Goal: Information Seeking & Learning: Check status

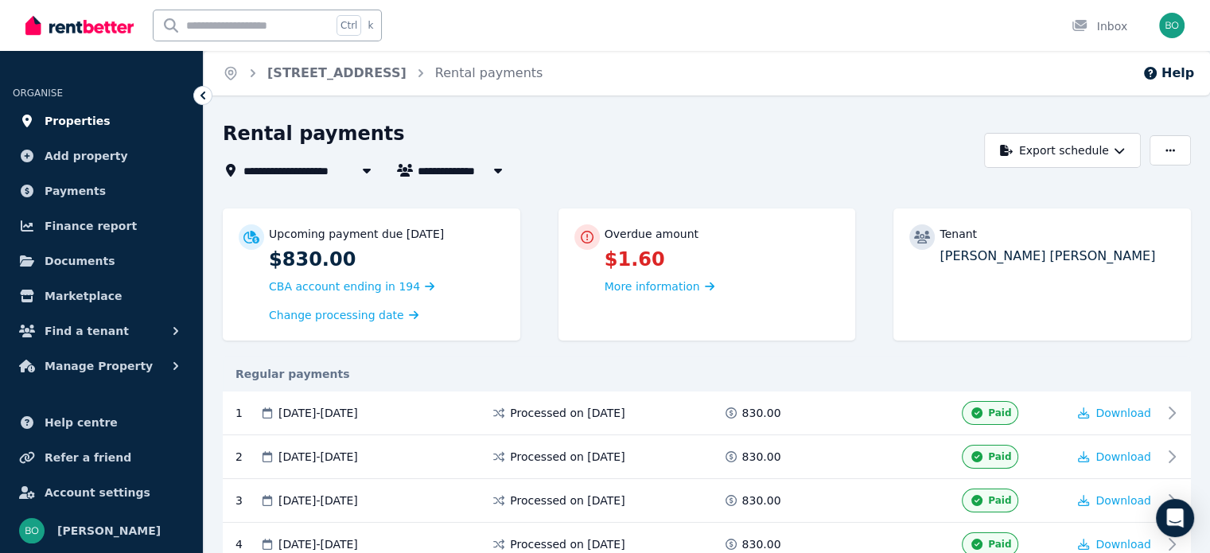
click at [77, 118] on span "Properties" at bounding box center [78, 120] width 66 height 19
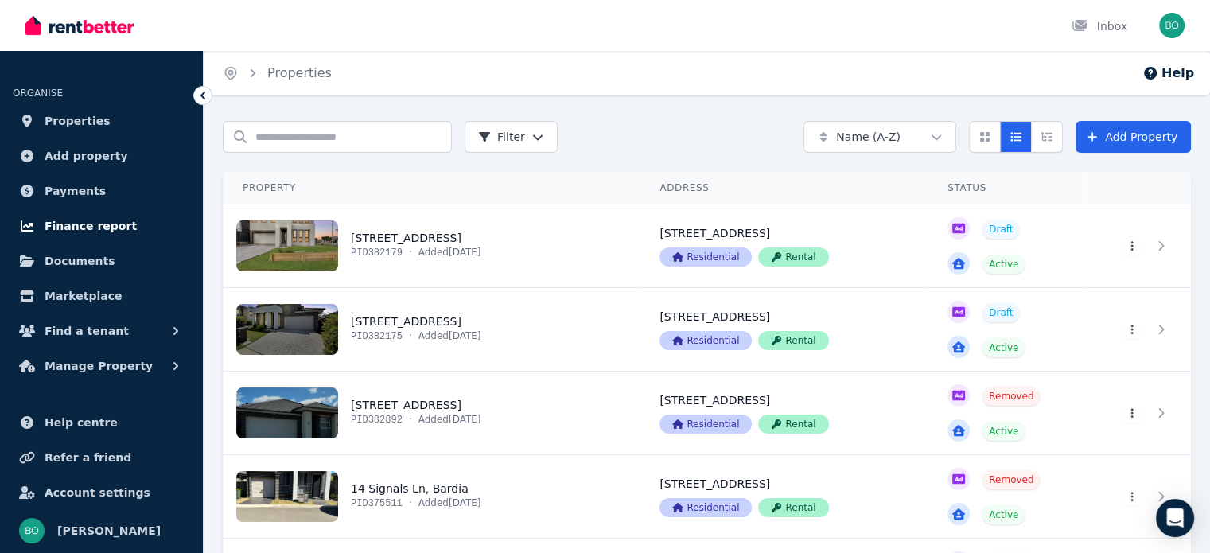
click at [89, 228] on span "Finance report" at bounding box center [91, 225] width 92 height 19
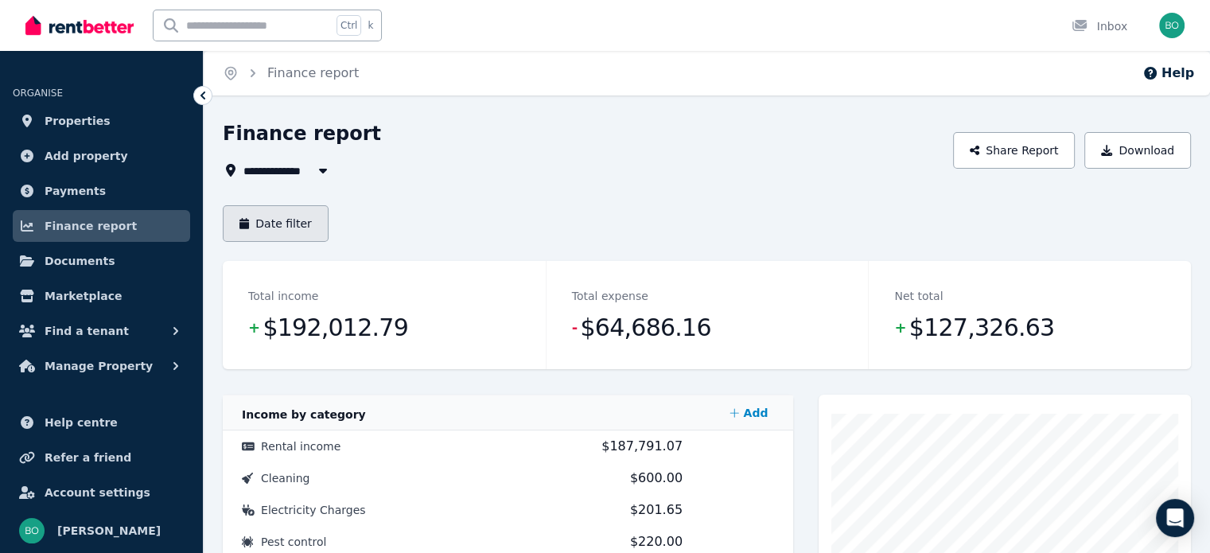
click at [297, 229] on button "Date filter" at bounding box center [276, 223] width 106 height 37
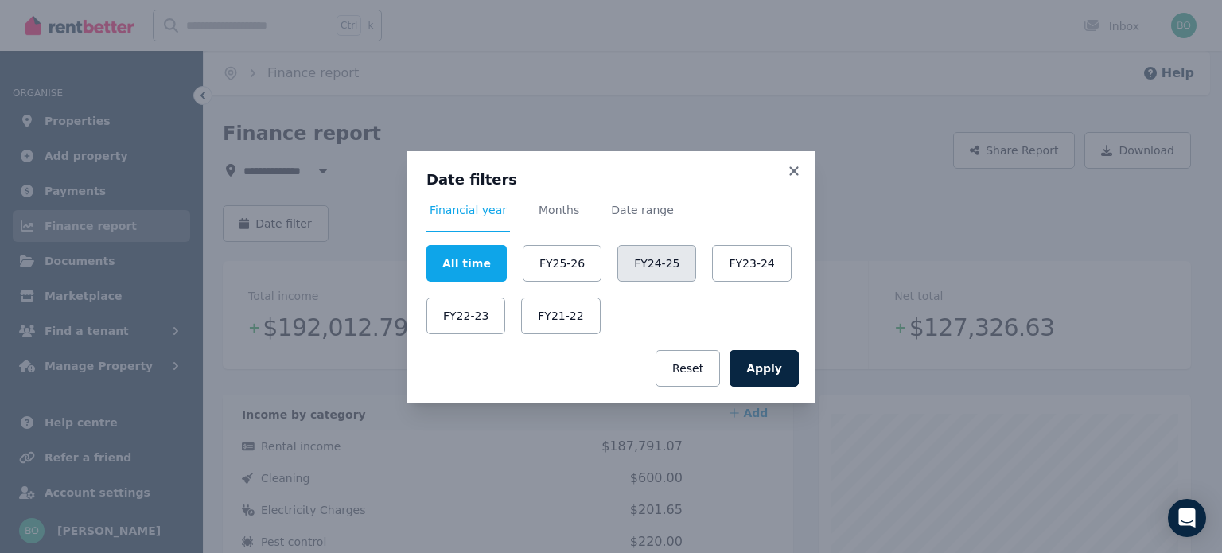
click at [644, 260] on button "FY24-25" at bounding box center [656, 263] width 79 height 37
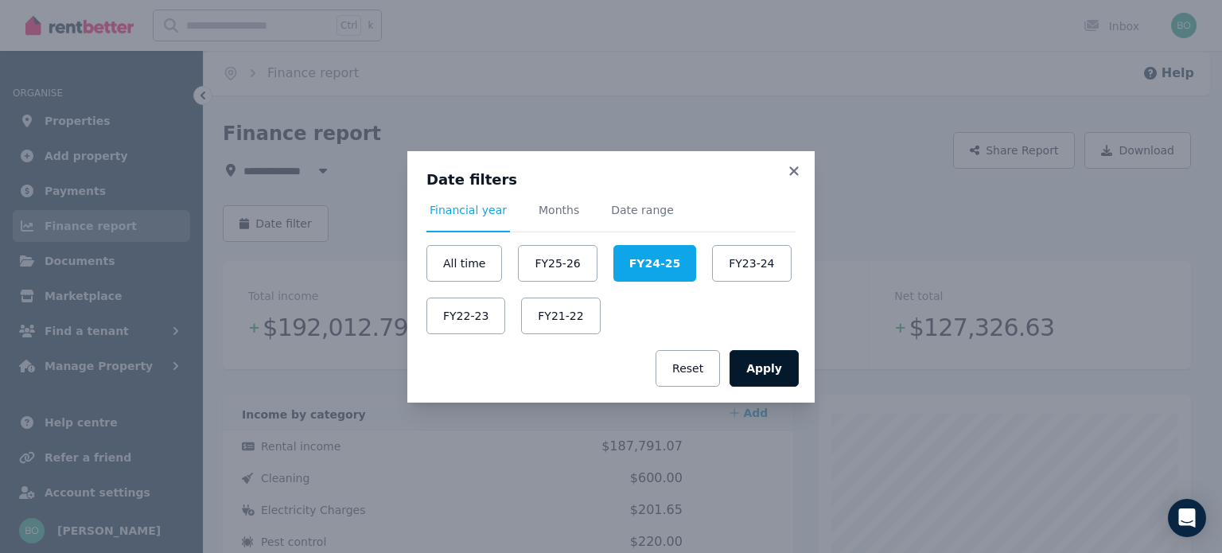
click at [783, 371] on button "Apply" at bounding box center [764, 368] width 69 height 37
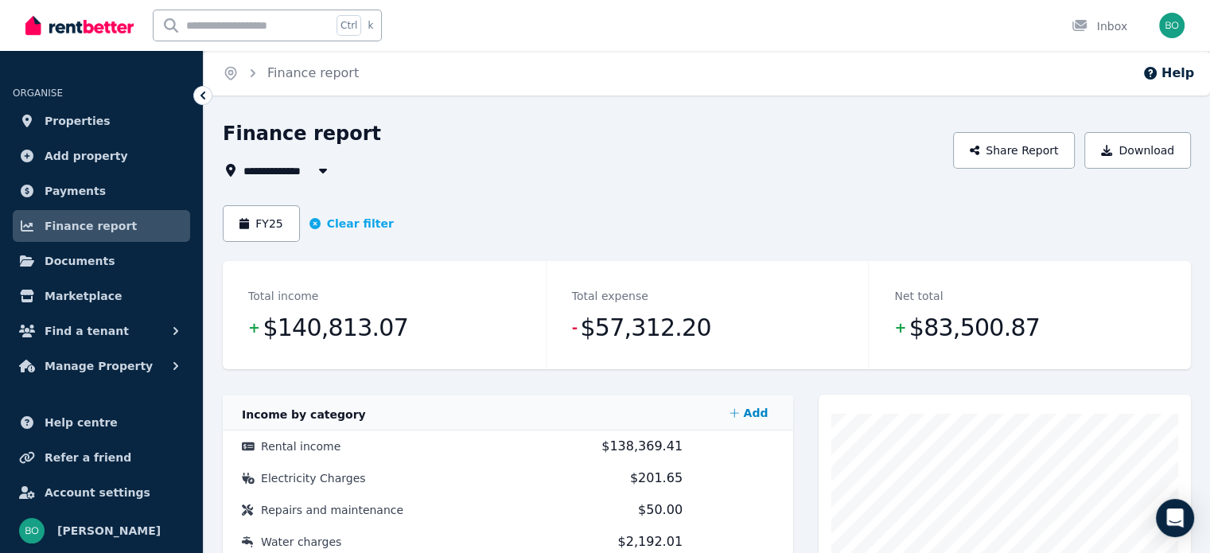
click at [306, 169] on span "All Properties" at bounding box center [294, 170] width 103 height 19
type input "**********"
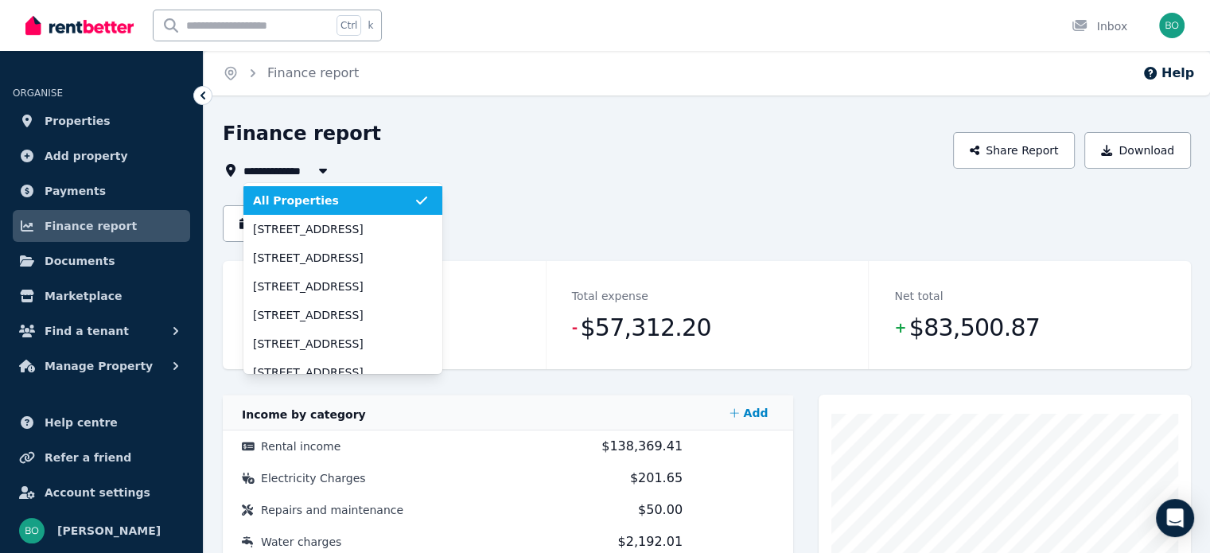
drag, startPoint x: 471, startPoint y: 150, endPoint x: 446, endPoint y: 160, distance: 27.5
click at [471, 152] on div "**********" at bounding box center [583, 150] width 721 height 59
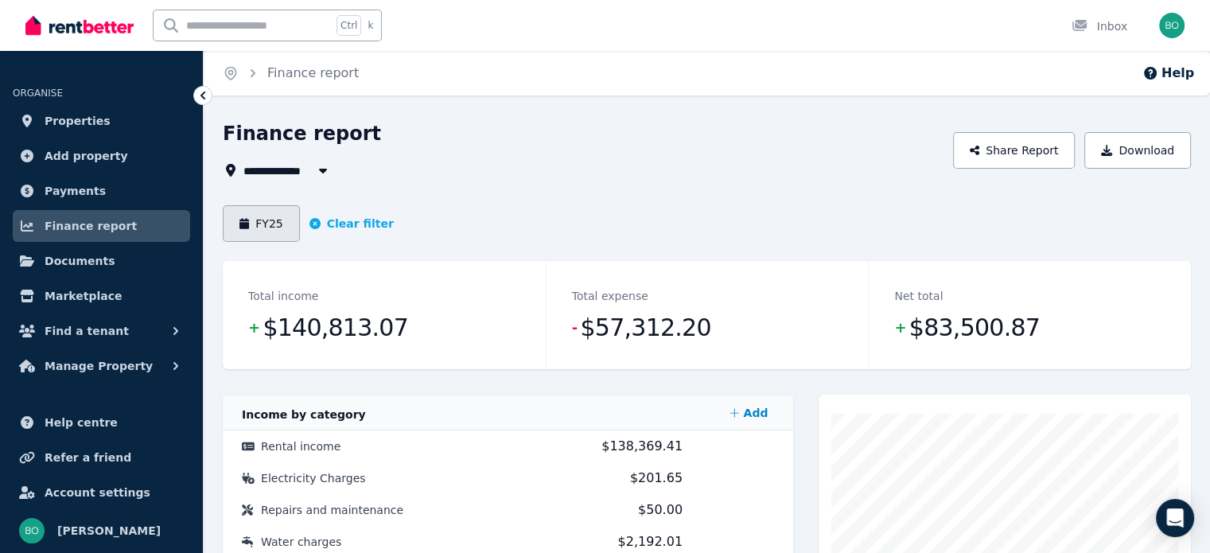
click at [267, 224] on button "FY25" at bounding box center [261, 223] width 77 height 37
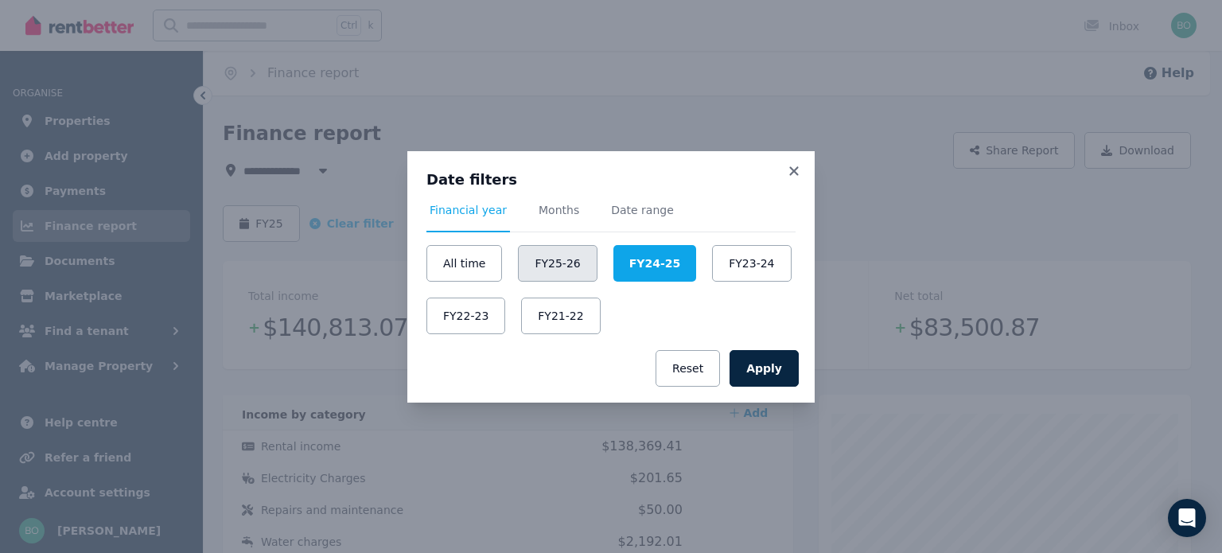
click at [554, 267] on button "FY25-26" at bounding box center [557, 263] width 79 height 37
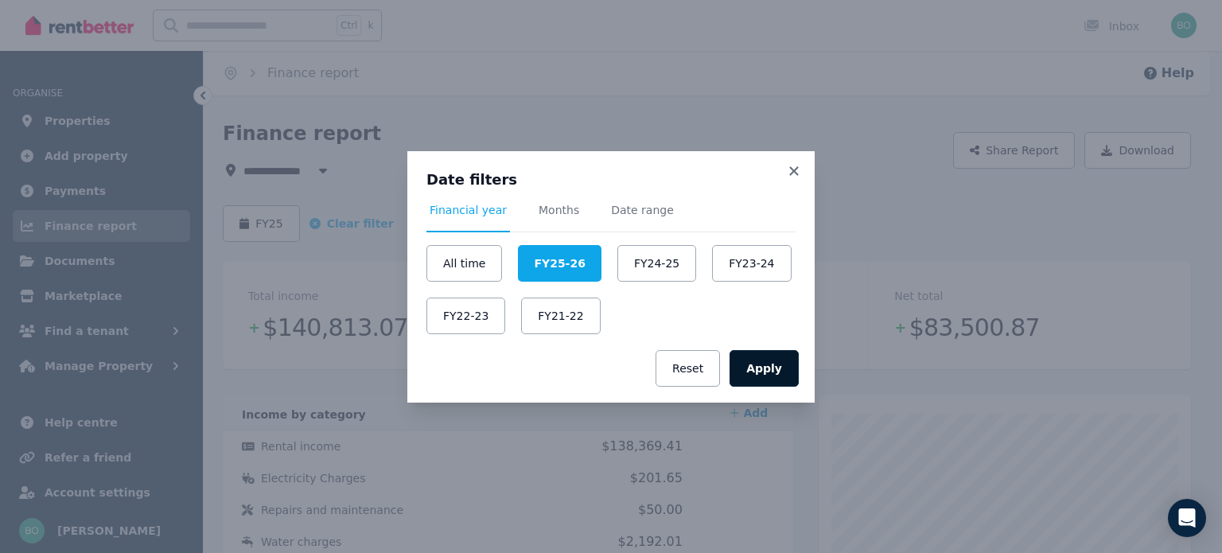
click at [758, 366] on button "Apply" at bounding box center [764, 368] width 69 height 37
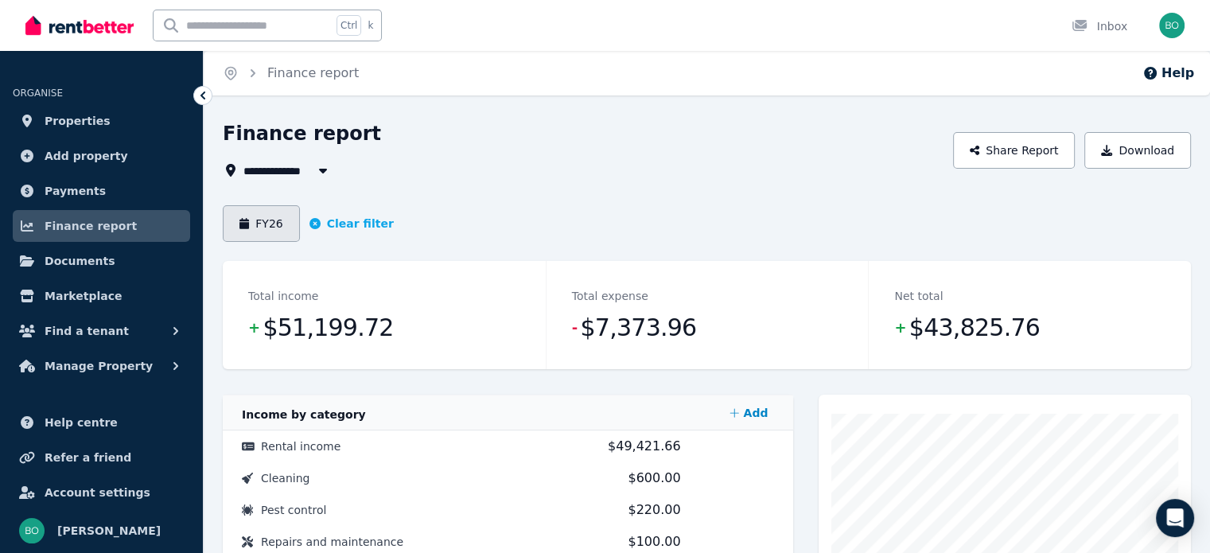
click at [271, 228] on button "FY26" at bounding box center [261, 223] width 77 height 37
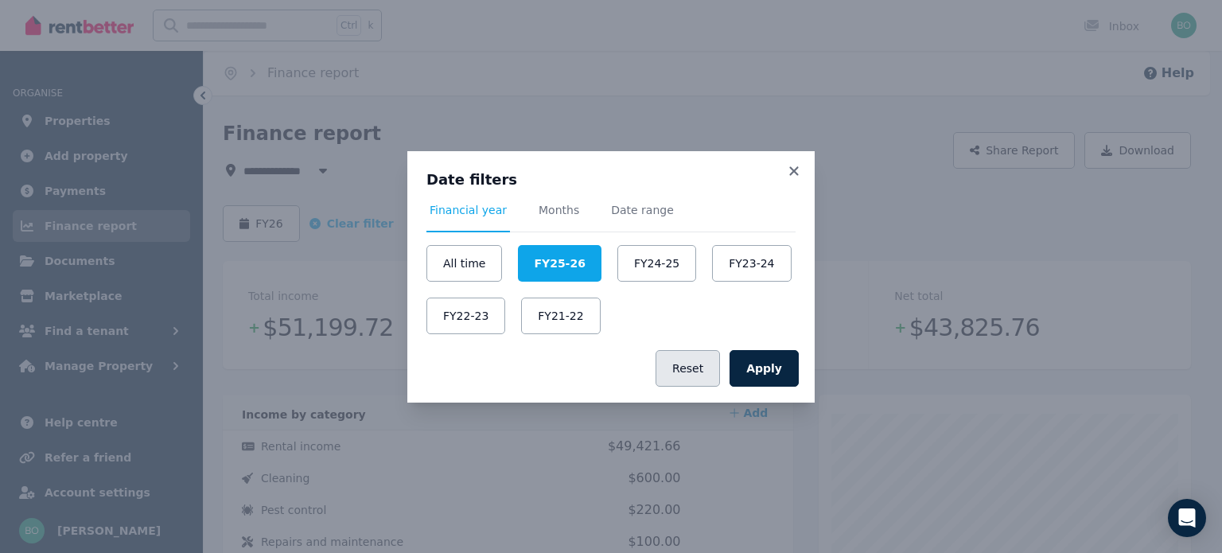
click at [698, 372] on button "Reset" at bounding box center [688, 368] width 64 height 37
click at [792, 169] on icon at bounding box center [793, 170] width 9 height 9
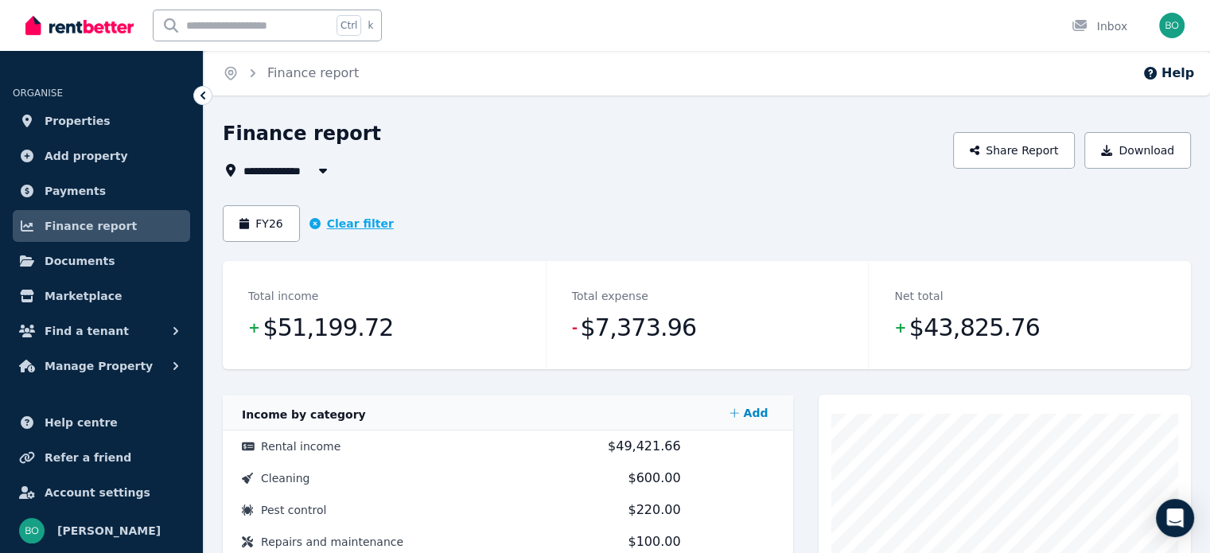
click at [318, 225] on button "Clear filter" at bounding box center [351, 224] width 84 height 16
